Goal: Information Seeking & Learning: Learn about a topic

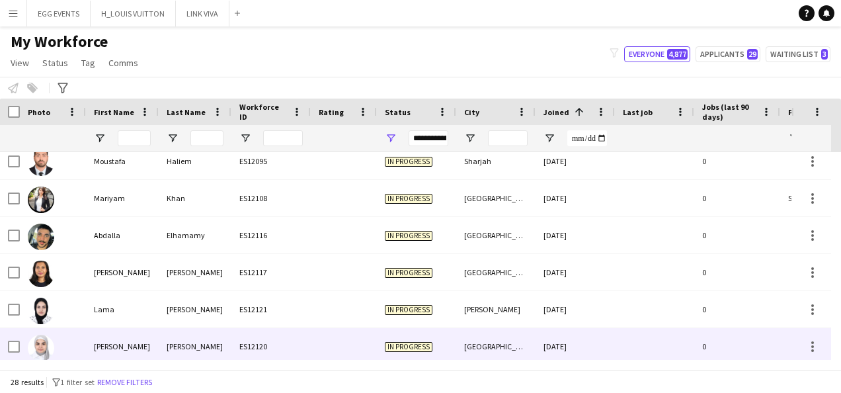
scroll to position [829, 0]
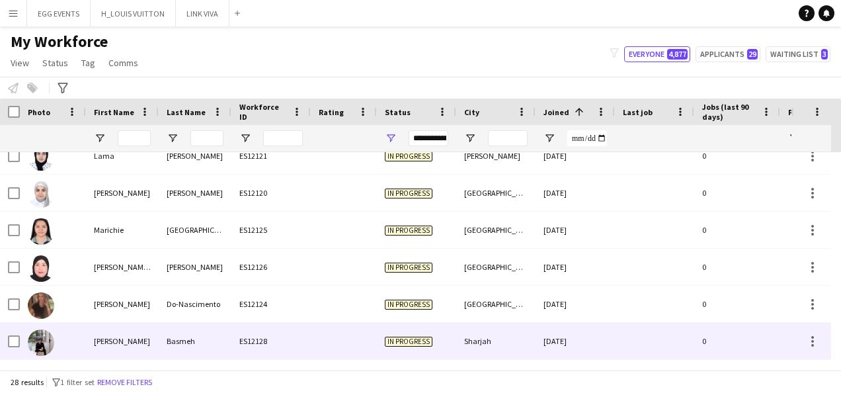
click at [315, 333] on div at bounding box center [344, 341] width 66 height 36
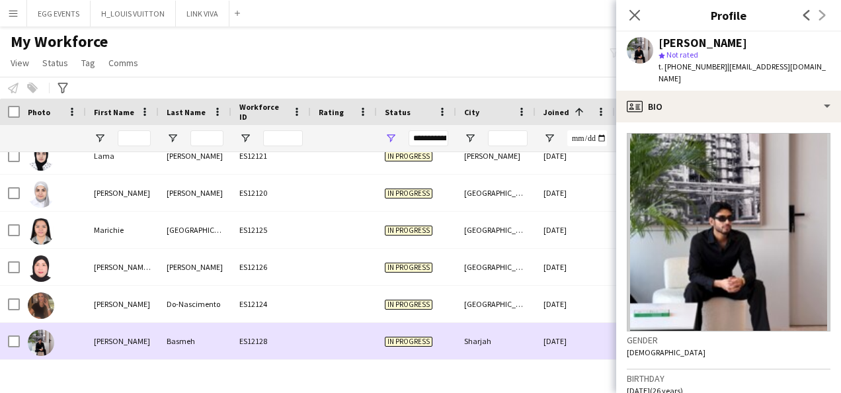
click at [315, 333] on div at bounding box center [344, 341] width 66 height 36
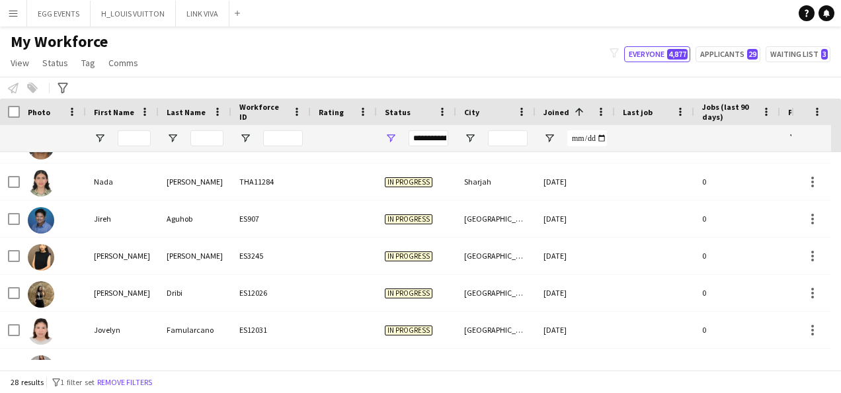
scroll to position [0, 0]
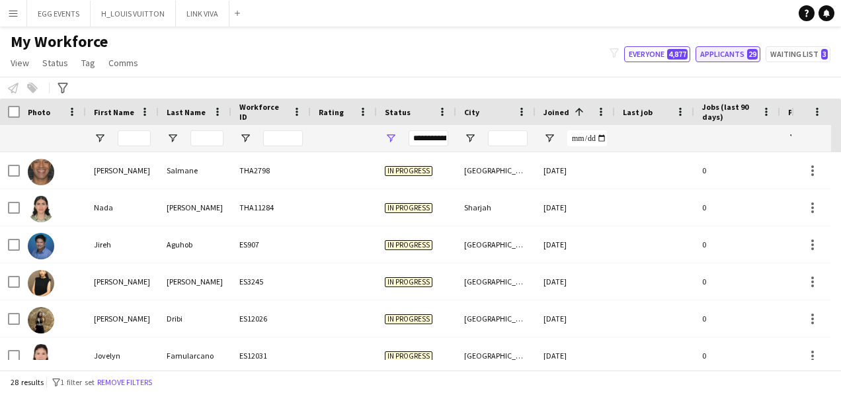
click at [729, 59] on button "Applicants 29" at bounding box center [727, 54] width 65 height 16
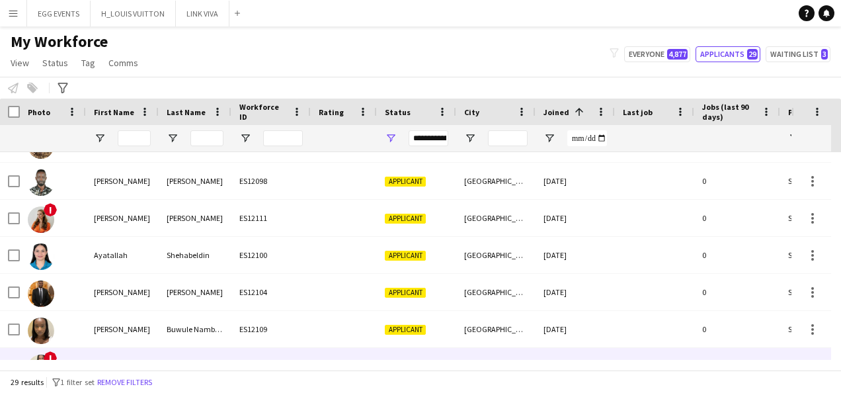
scroll to position [866, 0]
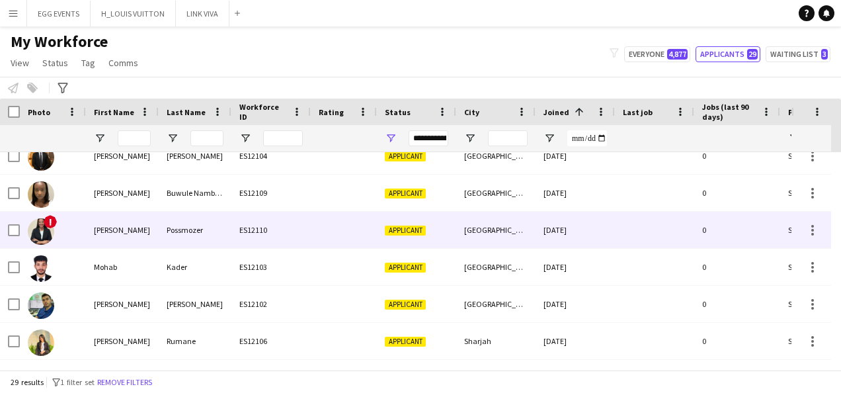
click at [470, 234] on div "[GEOGRAPHIC_DATA]" at bounding box center [495, 230] width 79 height 36
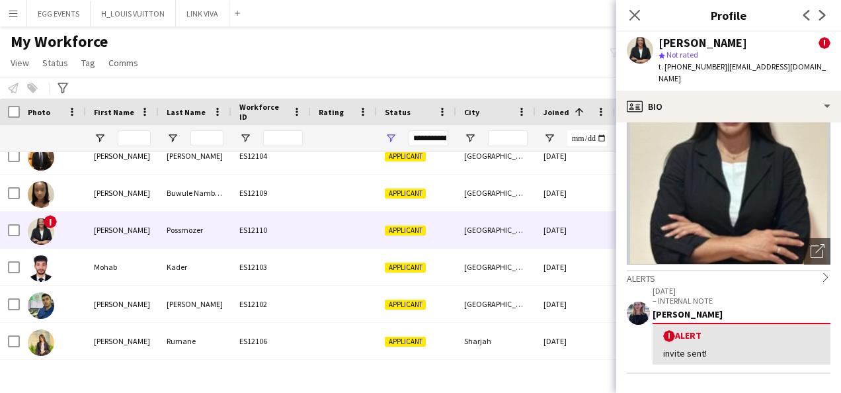
scroll to position [66, 0]
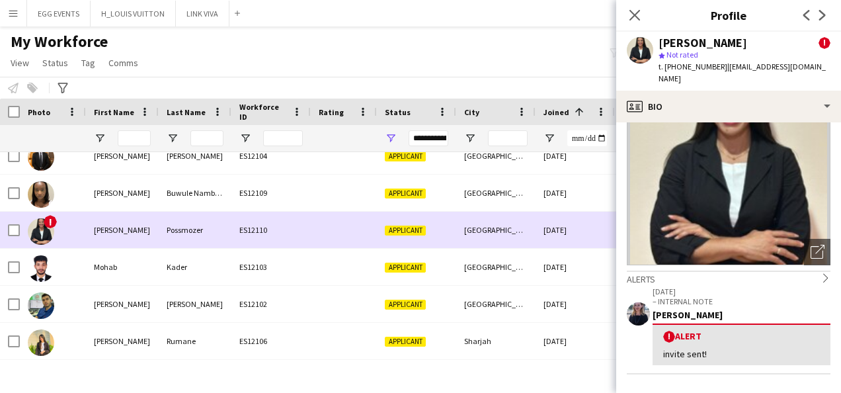
click at [555, 223] on div "[DATE]" at bounding box center [574, 230] width 79 height 36
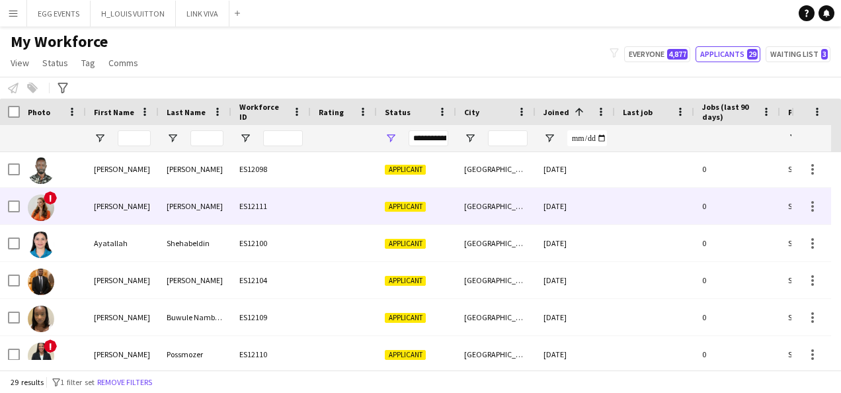
scroll to position [718, 0]
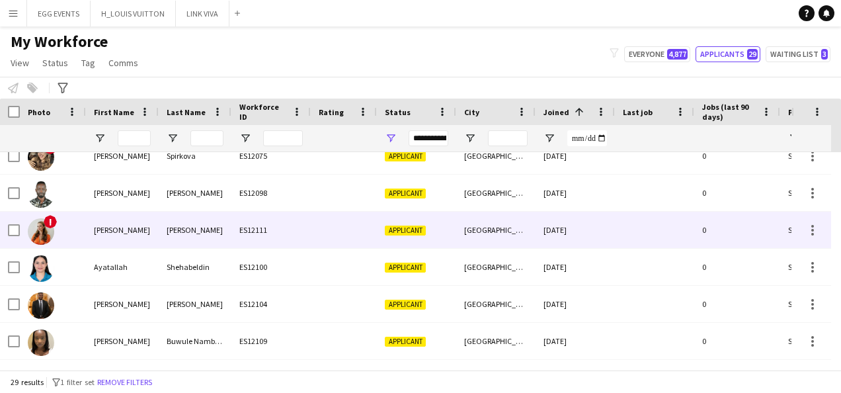
click at [555, 223] on div "[DATE]" at bounding box center [574, 230] width 79 height 36
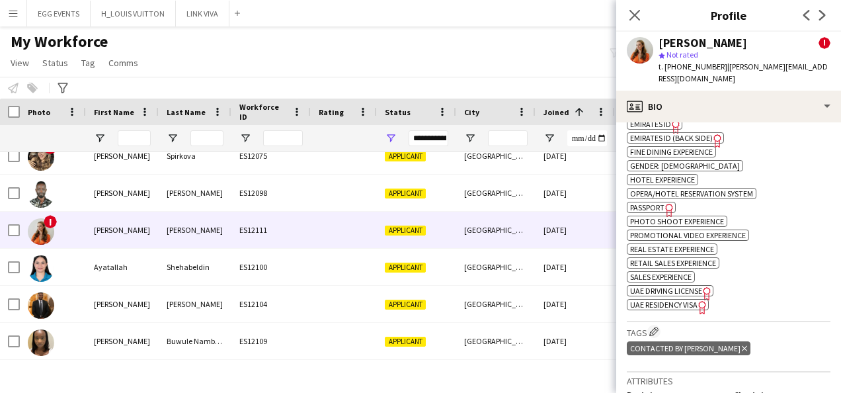
scroll to position [762, 0]
click at [683, 310] on span "UAE Residency Visa" at bounding box center [663, 305] width 67 height 10
click at [641, 17] on app-icon "Close pop-in" at bounding box center [634, 15] width 19 height 19
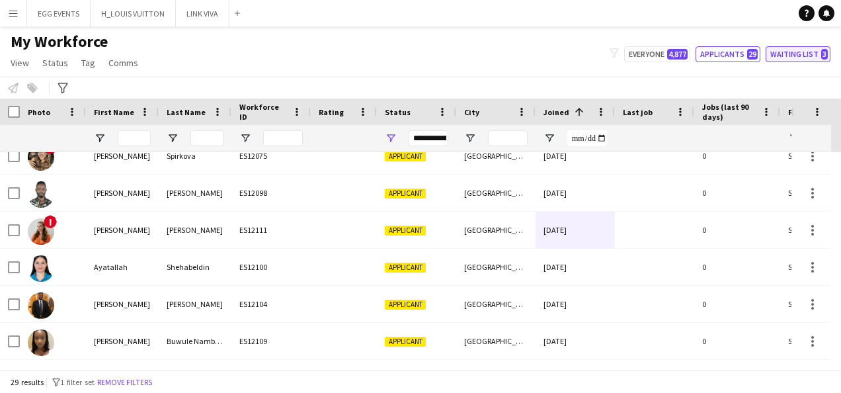
click at [813, 56] on button "Waiting list 3" at bounding box center [797, 54] width 65 height 16
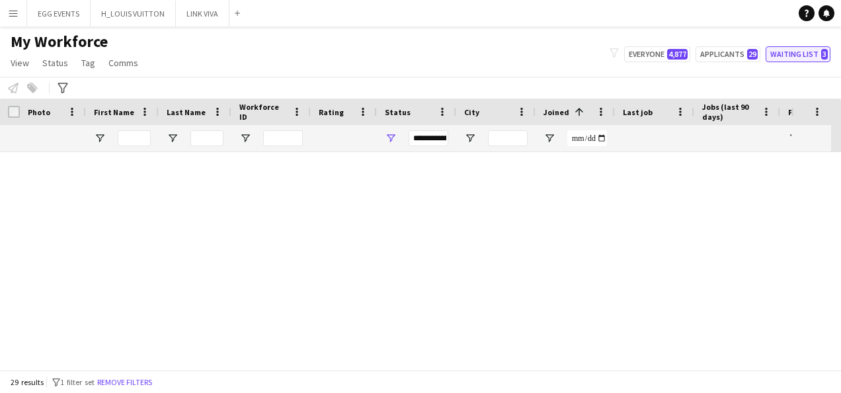
scroll to position [0, 0]
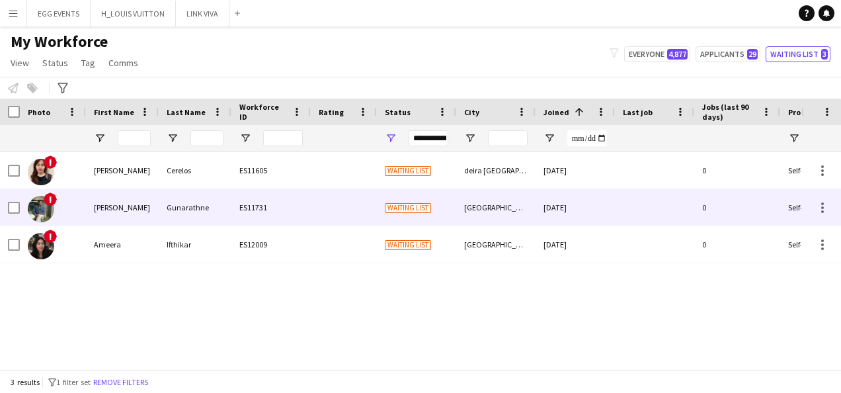
click at [352, 200] on div at bounding box center [344, 207] width 66 height 36
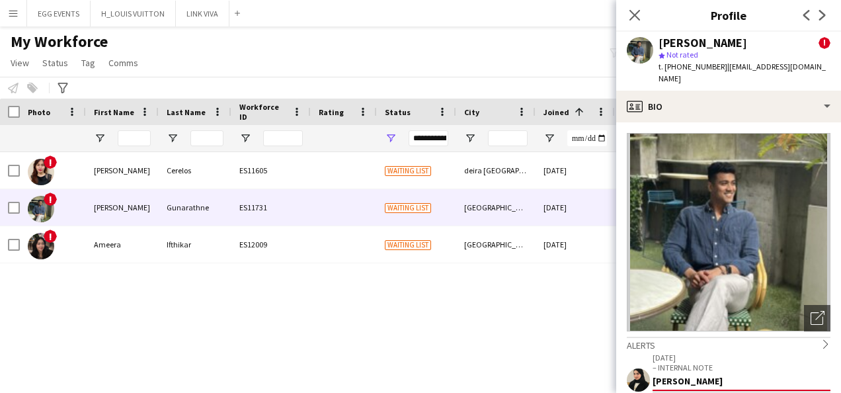
scroll to position [122, 0]
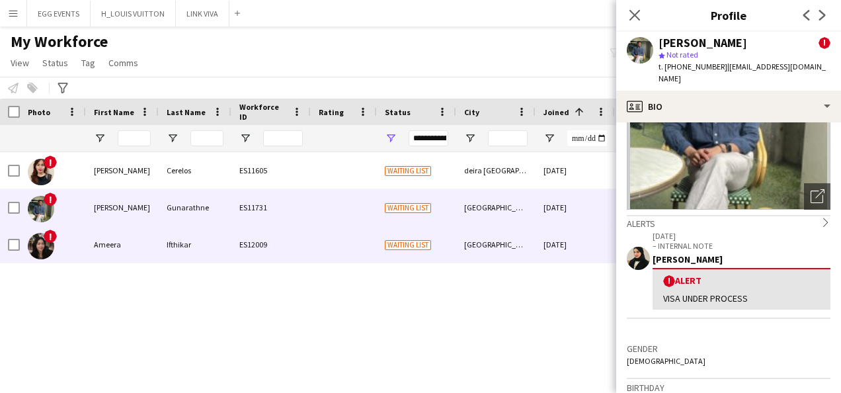
click at [561, 247] on div "[DATE]" at bounding box center [574, 244] width 79 height 36
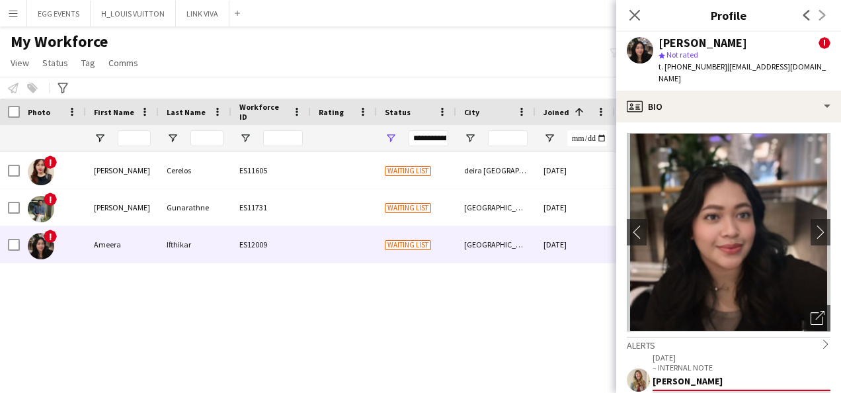
scroll to position [111, 0]
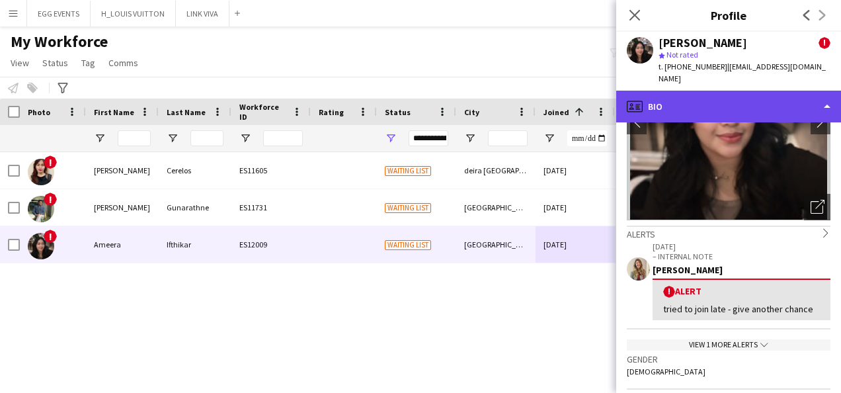
click at [771, 104] on div "profile Bio" at bounding box center [728, 107] width 225 height 32
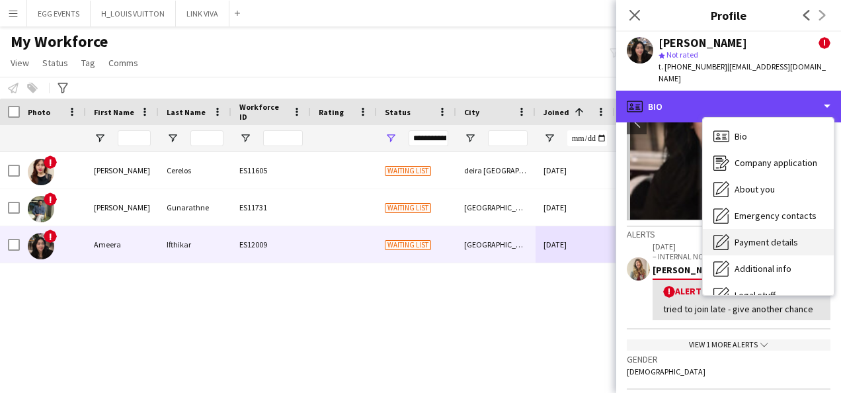
scroll to position [0, 0]
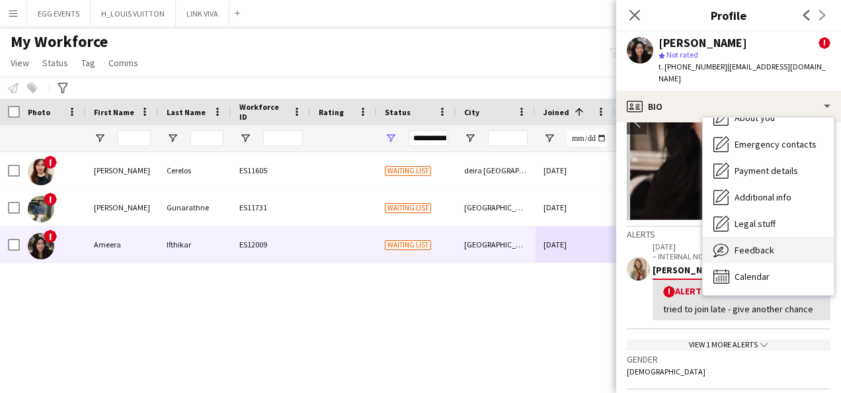
click at [743, 244] on span "Feedback" at bounding box center [754, 250] width 40 height 12
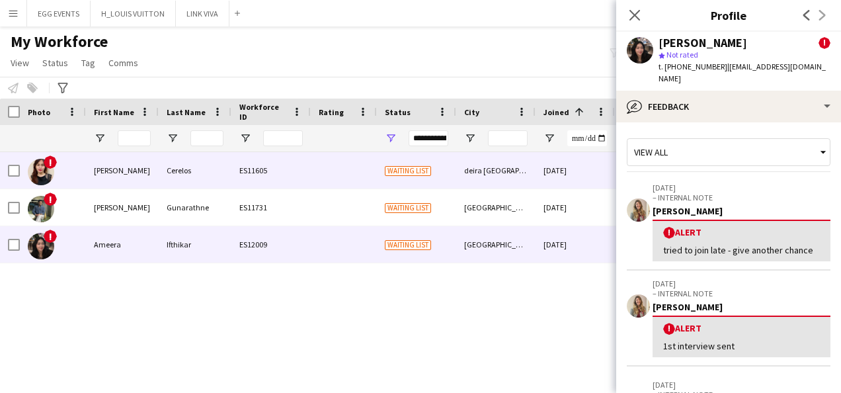
click at [505, 174] on div "deira [GEOGRAPHIC_DATA]" at bounding box center [495, 170] width 79 height 36
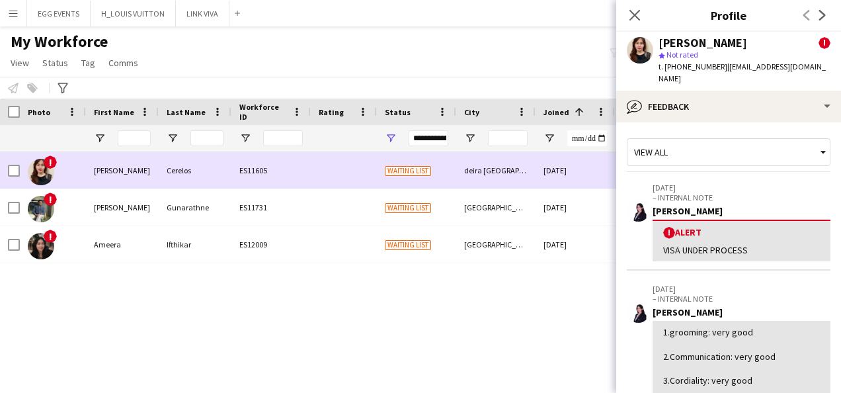
click at [505, 174] on div "deira [GEOGRAPHIC_DATA]" at bounding box center [495, 170] width 79 height 36
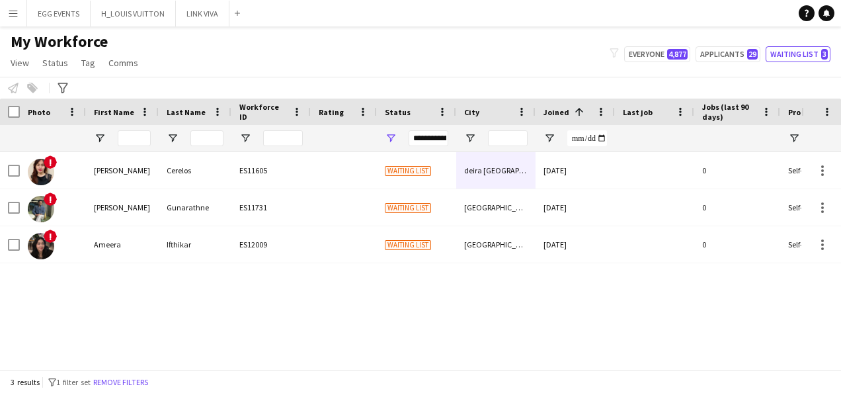
click at [432, 136] on div "**********" at bounding box center [428, 138] width 40 height 16
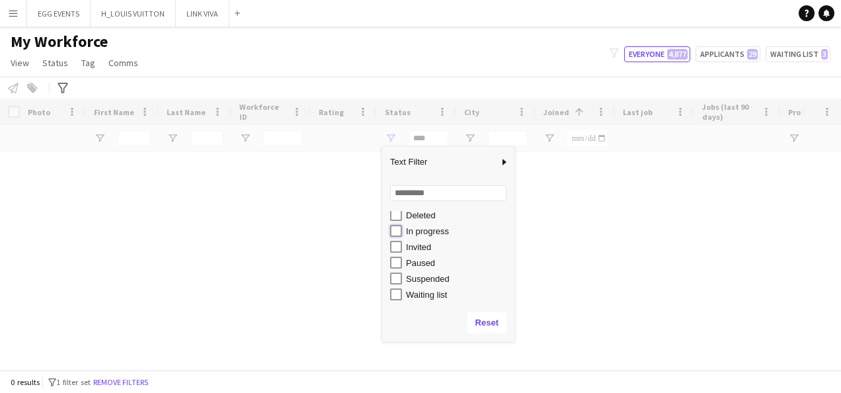
type input "**********"
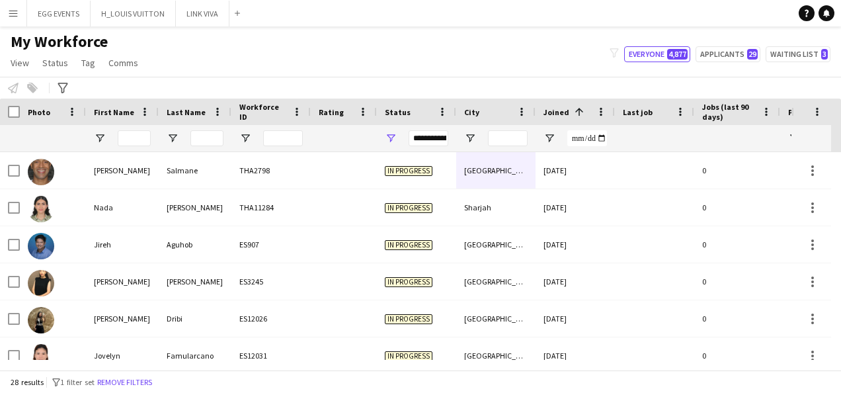
click at [477, 59] on div "My Workforce View Views Default view New view Update view Delete view Edit name…" at bounding box center [420, 54] width 841 height 45
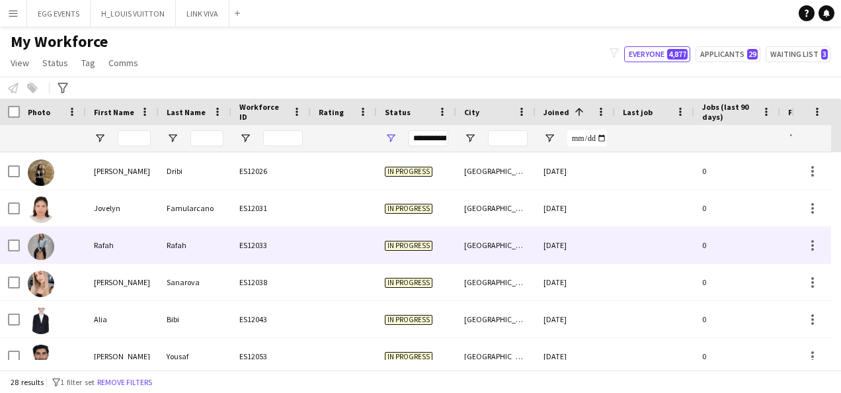
scroll to position [272, 0]
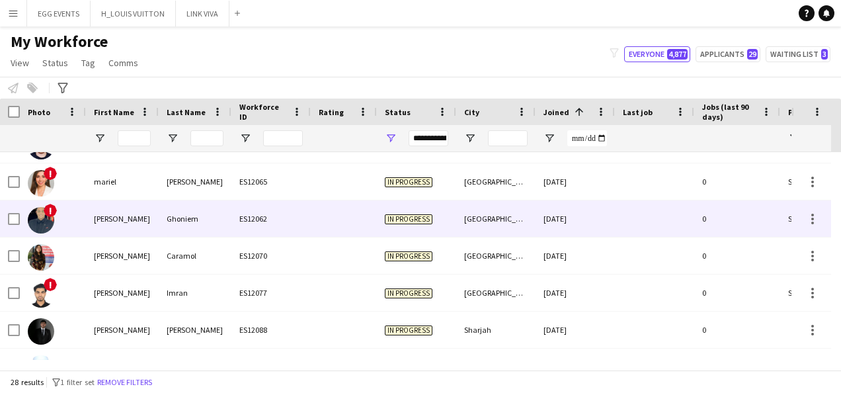
click at [422, 227] on div "In progress" at bounding box center [416, 218] width 79 height 36
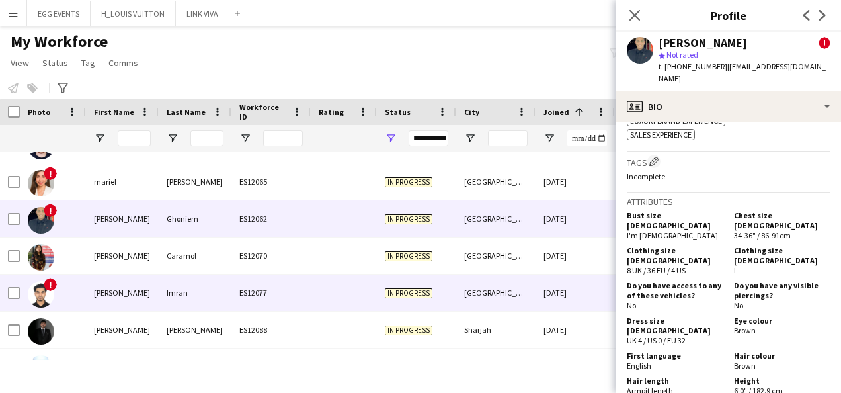
click at [467, 309] on div "[GEOGRAPHIC_DATA]" at bounding box center [495, 292] width 79 height 36
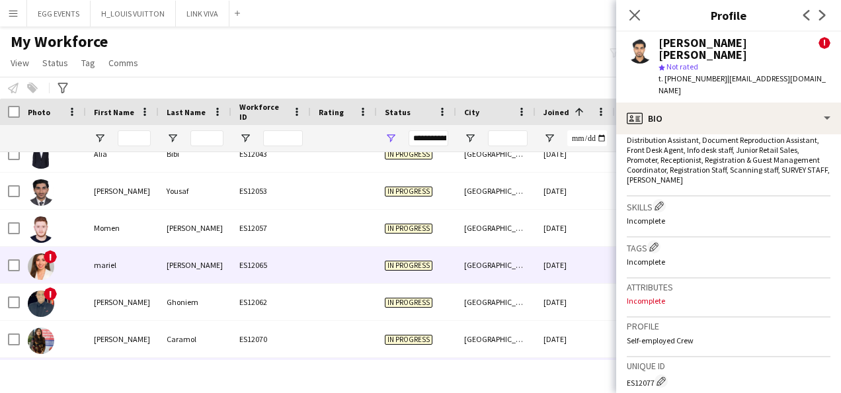
click at [492, 266] on div "[GEOGRAPHIC_DATA]" at bounding box center [495, 265] width 79 height 36
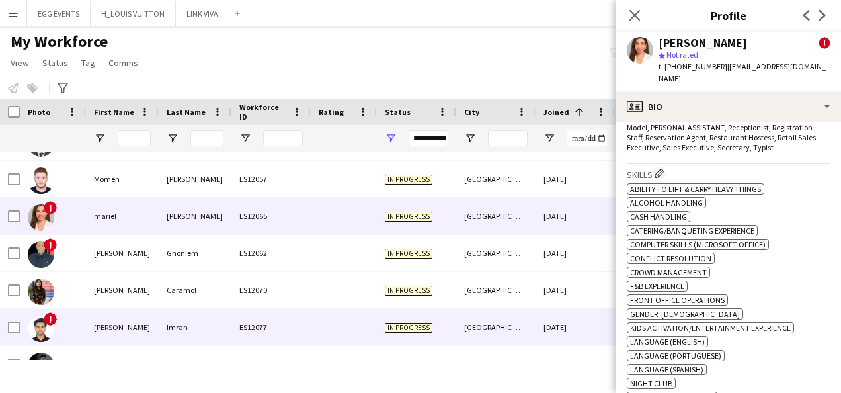
click at [511, 324] on div "[GEOGRAPHIC_DATA]" at bounding box center [495, 327] width 79 height 36
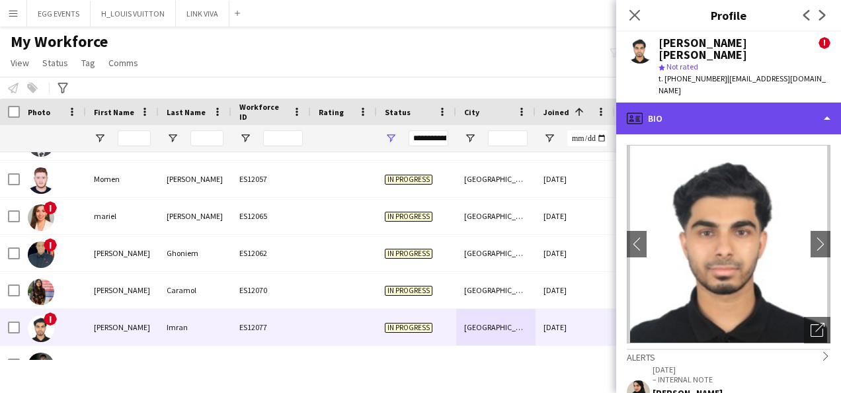
click at [771, 102] on div "profile Bio" at bounding box center [728, 118] width 225 height 32
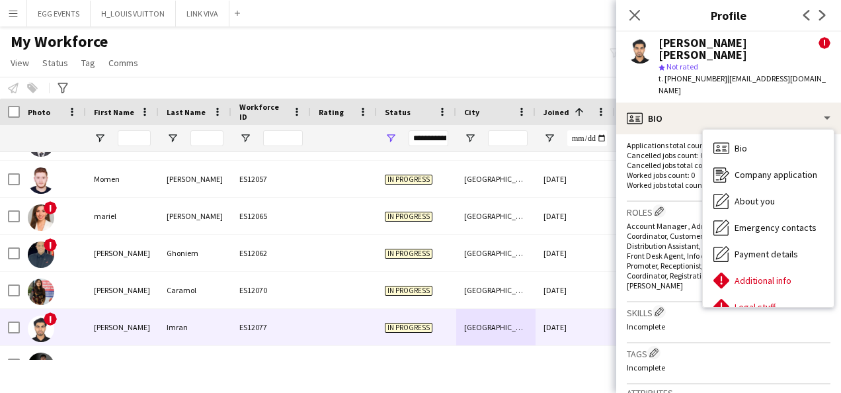
click at [672, 221] on span "Account Manager , Admin Assistant, Assistant, Cashier, Coordinator, Customer Se…" at bounding box center [728, 255] width 203 height 69
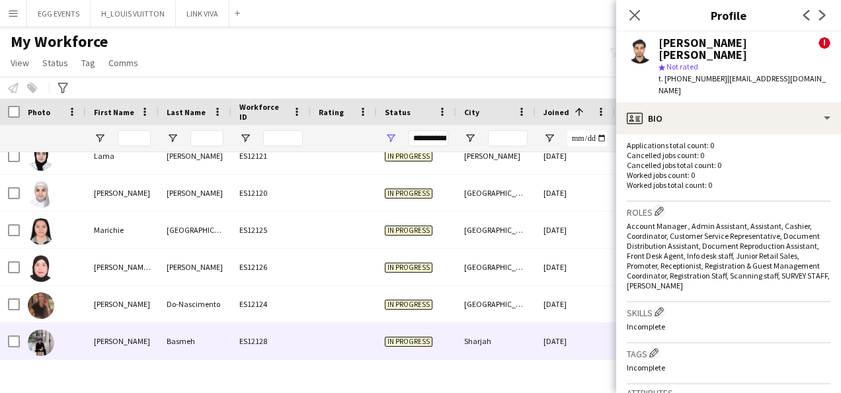
click at [488, 332] on div "Sharjah" at bounding box center [495, 341] width 79 height 36
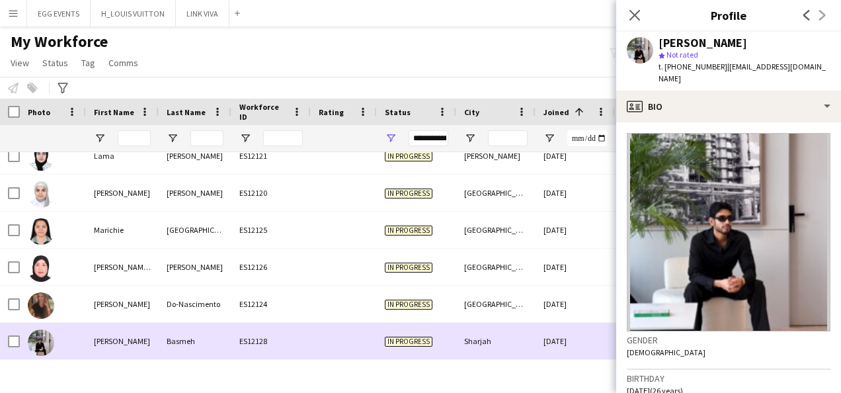
click at [488, 332] on div "Sharjah" at bounding box center [495, 341] width 79 height 36
